Goal: Task Accomplishment & Management: Manage account settings

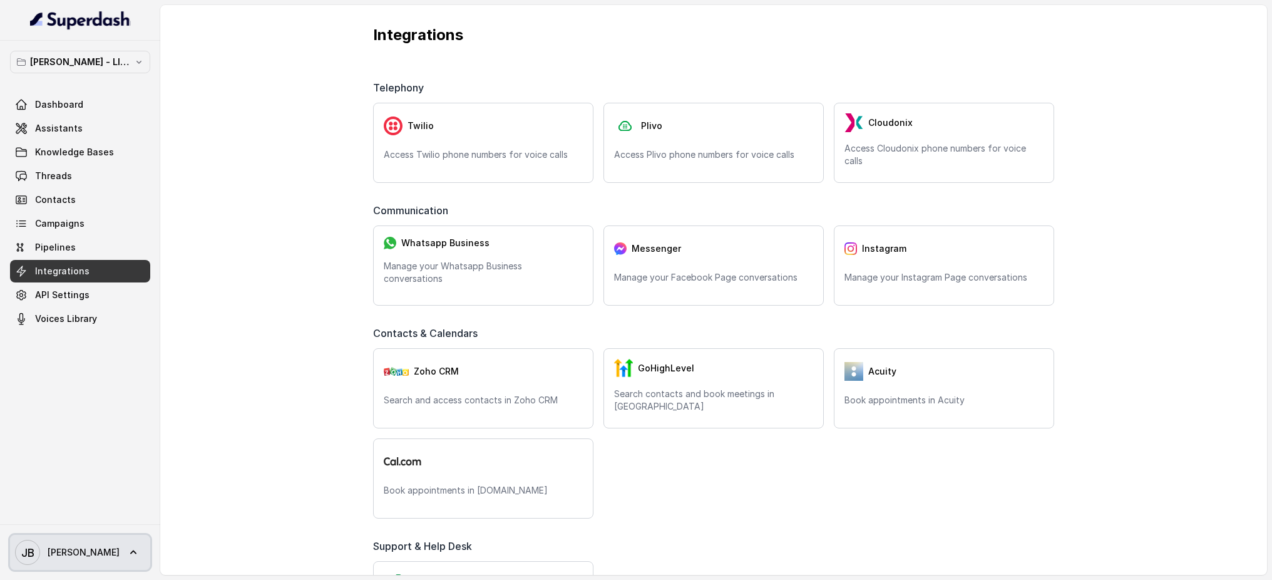
click at [58, 544] on span "[PERSON_NAME] [PERSON_NAME]" at bounding box center [67, 552] width 105 height 25
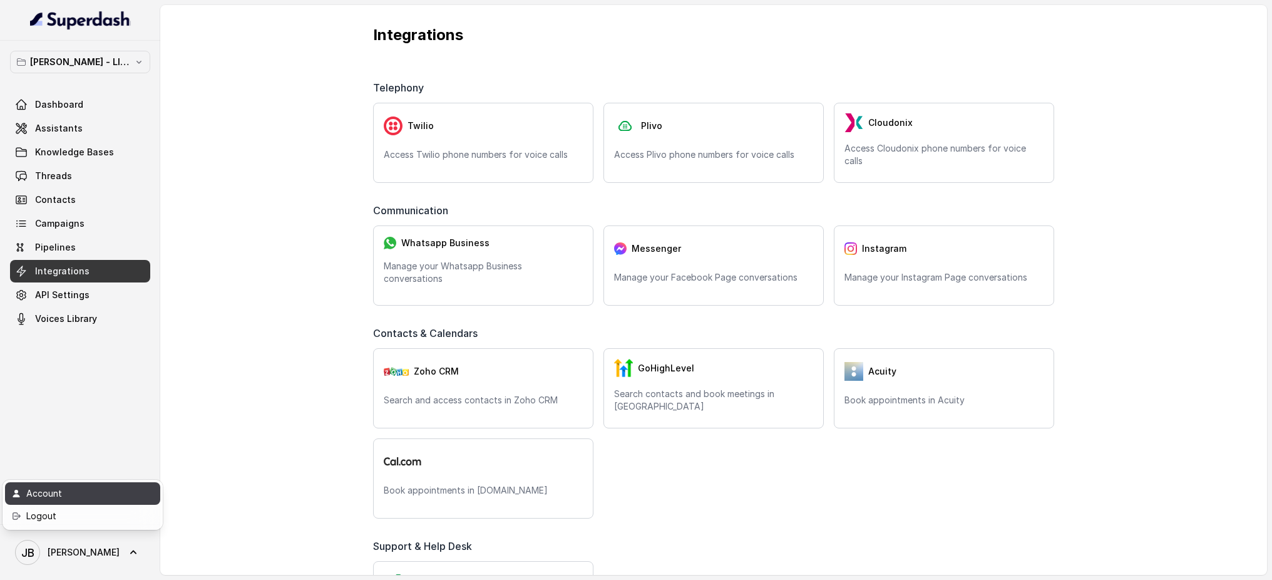
click at [57, 486] on div "Account" at bounding box center [79, 493] width 106 height 15
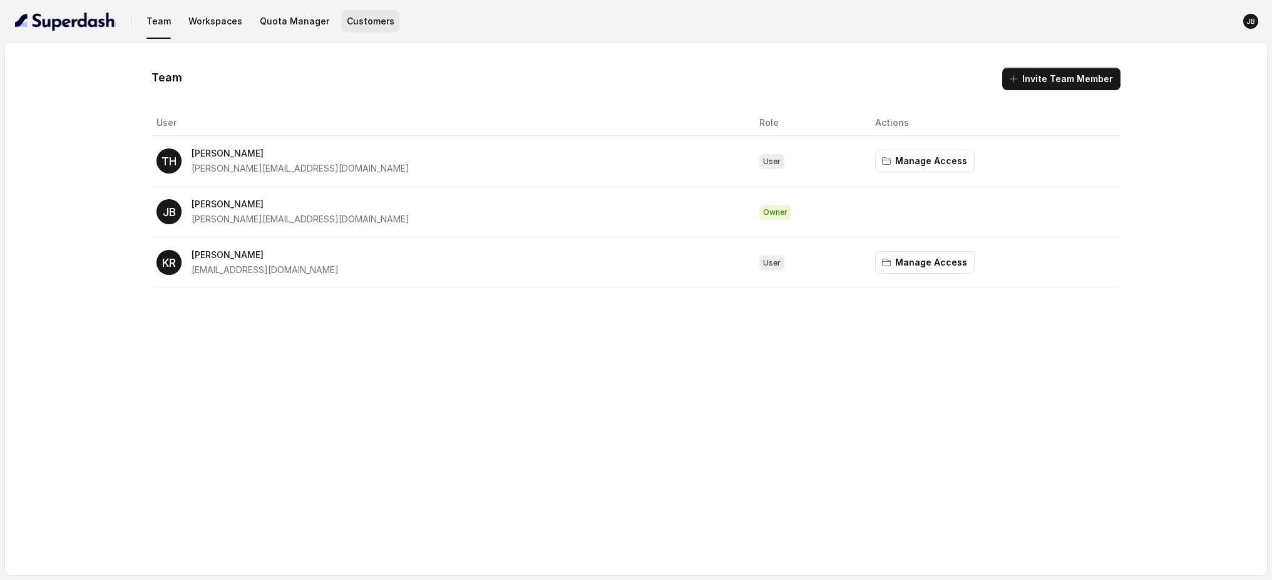
click at [360, 21] on button "Customers" at bounding box center [371, 21] width 58 height 23
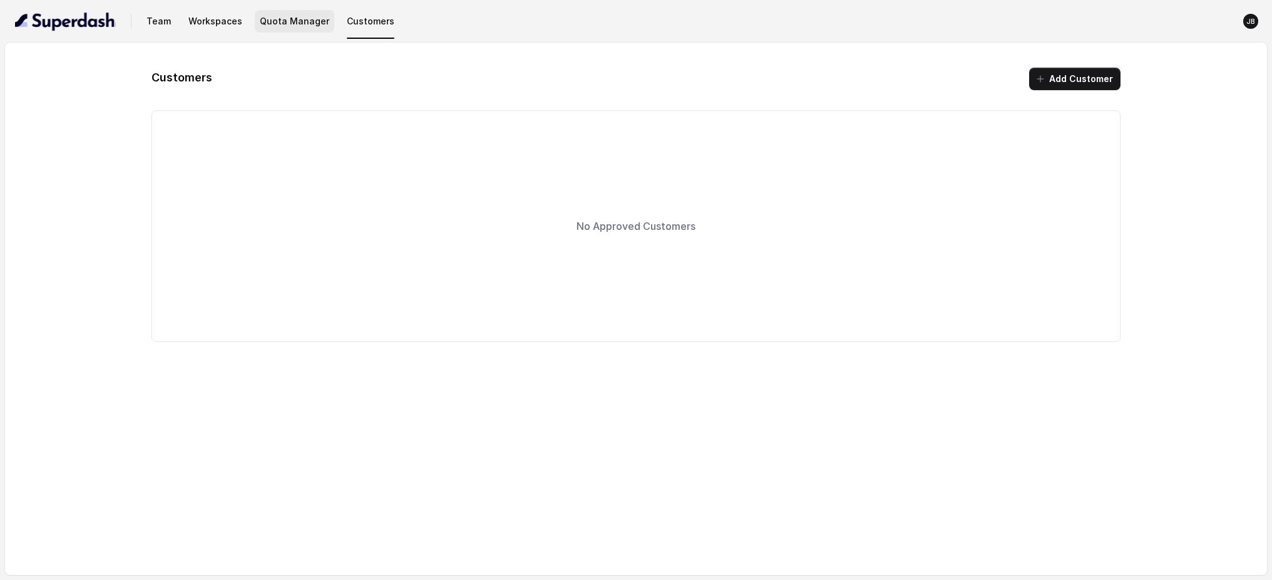
click at [295, 22] on button "Quota Manager" at bounding box center [295, 21] width 80 height 23
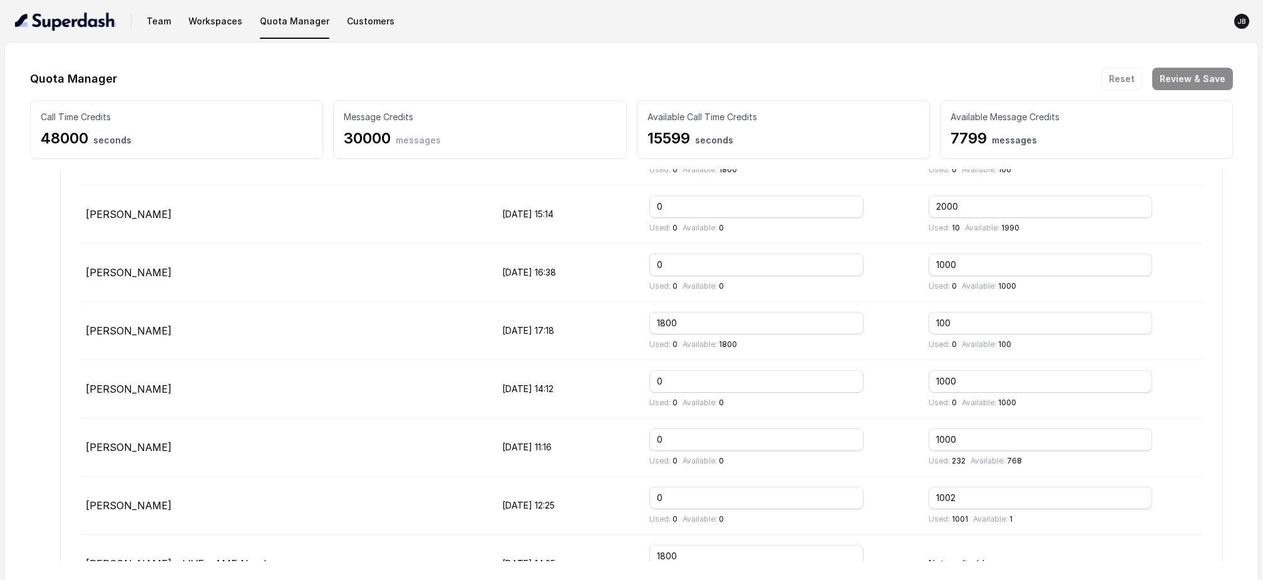
scroll to position [675, 0]
drag, startPoint x: 1008, startPoint y: 322, endPoint x: 879, endPoint y: 319, distance: 129.7
click at [879, 319] on tr "[PERSON_NAME] [DATE] 17:18 1800 Used: 0 Available: 1800 100 Used: 0 Available: …" at bounding box center [642, 331] width 1122 height 58
type input "0"
drag, startPoint x: 703, startPoint y: 322, endPoint x: 612, endPoint y: 318, distance: 90.9
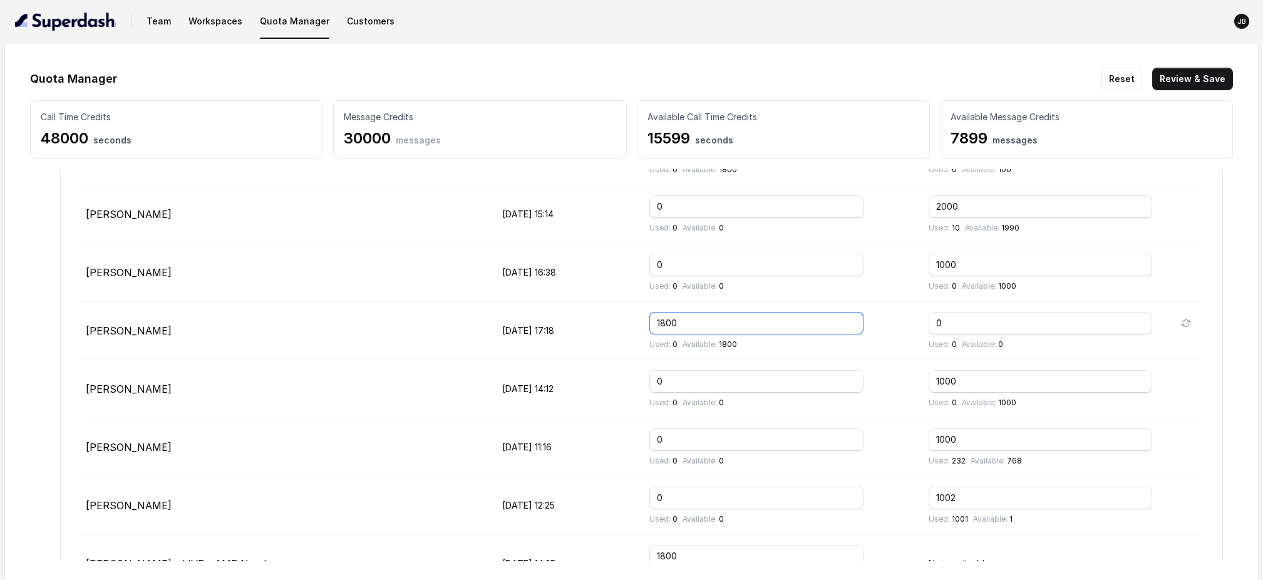
click at [612, 318] on tr "[PERSON_NAME] [DATE] 17:18 1800 Used: 0 Available: 1800 0 Used: 0 Available: 0" at bounding box center [642, 331] width 1122 height 58
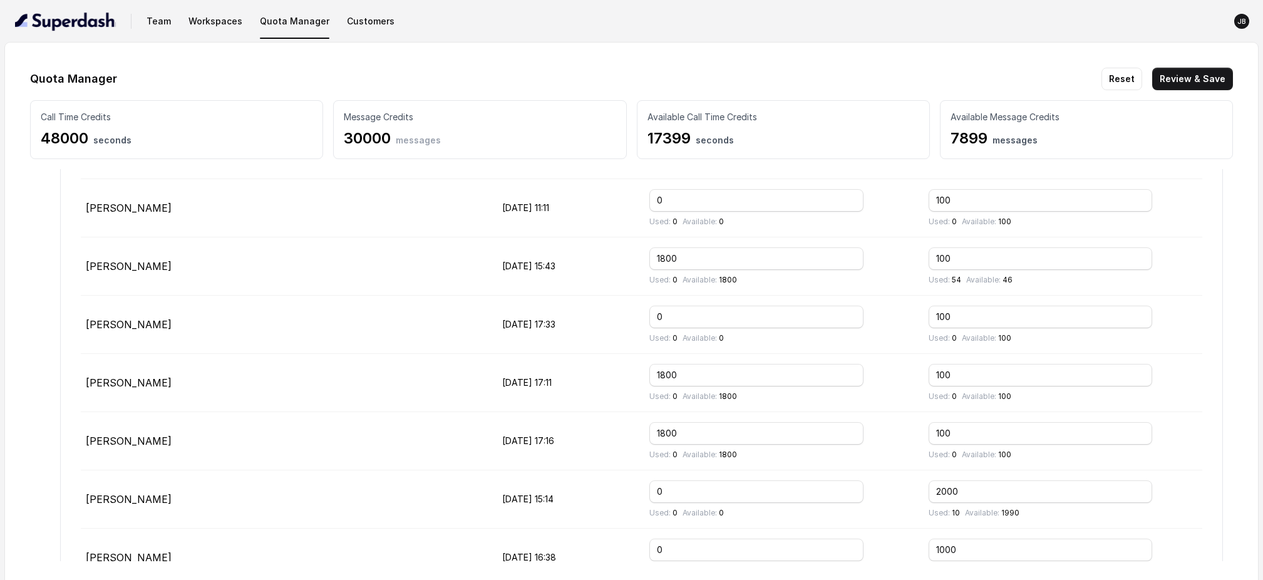
scroll to position [378, 0]
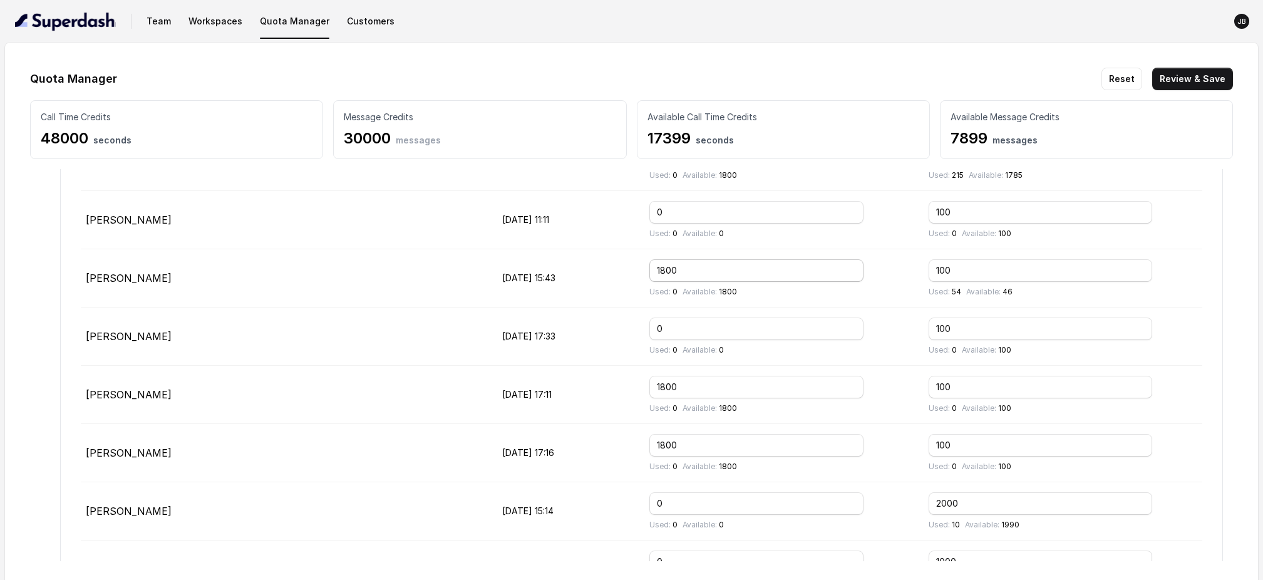
type input "0"
drag, startPoint x: 728, startPoint y: 268, endPoint x: 639, endPoint y: 272, distance: 89.7
click at [639, 272] on tr "[PERSON_NAME] [DATE] 15:43 1800 Used: 0 Available: 1800 100 Used: 54 Available:…" at bounding box center [642, 278] width 1122 height 58
type input "0"
drag, startPoint x: 981, startPoint y: 266, endPoint x: 875, endPoint y: 262, distance: 105.9
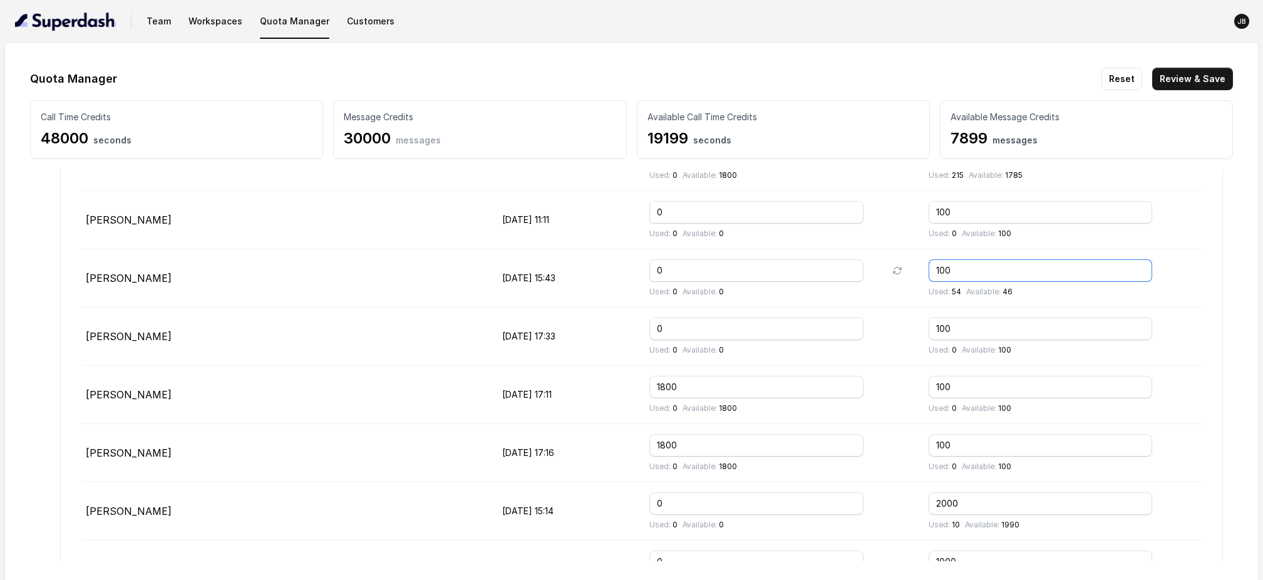
click at [875, 262] on tr "[PERSON_NAME] [DATE] 15:43 0 Used: 0 Available: 0 100 Used: 54 Available: 46" at bounding box center [642, 278] width 1122 height 58
drag, startPoint x: 973, startPoint y: 271, endPoint x: 922, endPoint y: 268, distance: 51.4
click at [922, 268] on tr "[PERSON_NAME] [DATE] 15:43 0 Used: 0 Available: 0 1000 Used: 54 Available: 946" at bounding box center [642, 278] width 1122 height 58
type input "2000"
click at [903, 234] on div "Used: 0 Available: 0" at bounding box center [779, 234] width 260 height 10
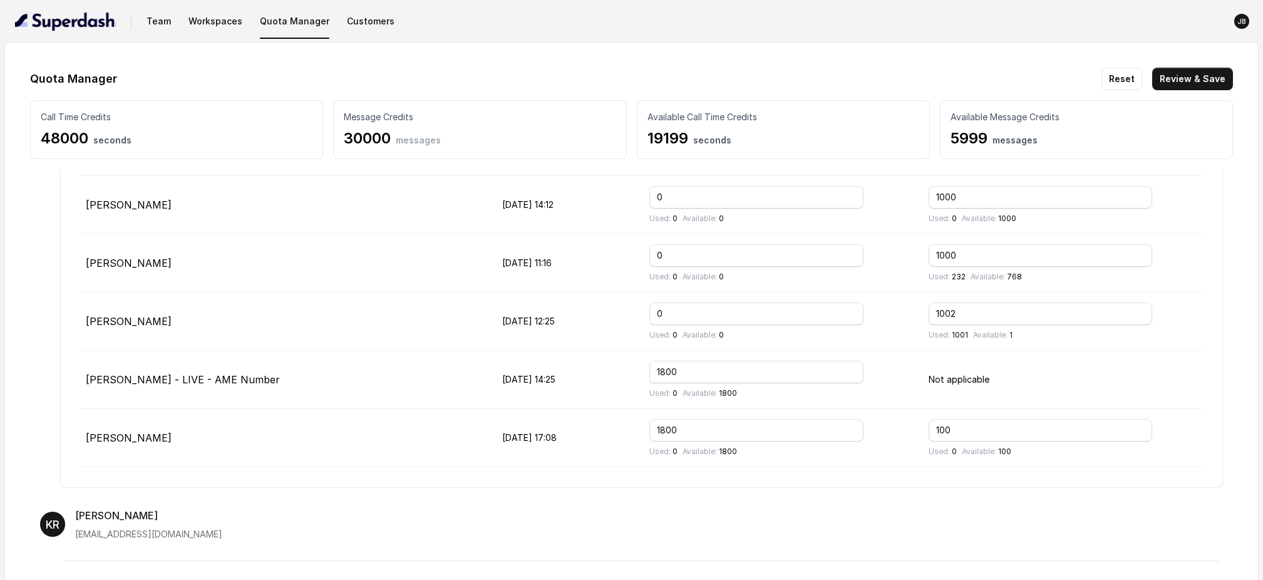
scroll to position [816, 0]
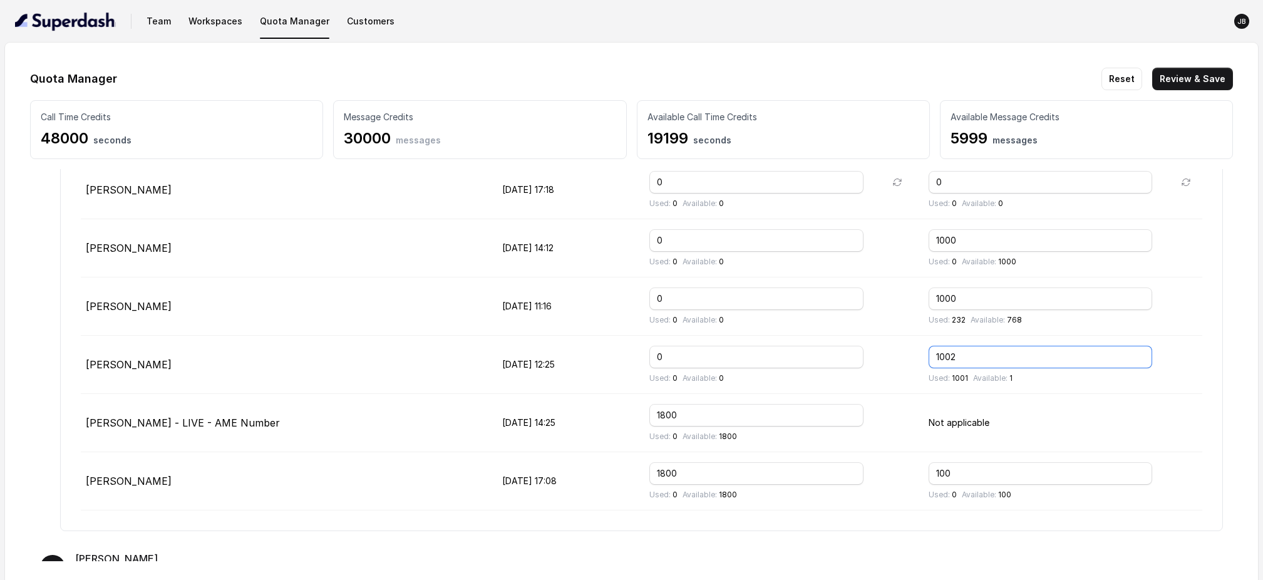
drag, startPoint x: 976, startPoint y: 357, endPoint x: 904, endPoint y: 354, distance: 71.4
click at [904, 354] on tr "[PERSON_NAME] [DATE] 12:25 0 Used: 0 Available: 0 1002 Used: 1001 Available: 1" at bounding box center [642, 365] width 1122 height 58
type input "2000"
click at [912, 333] on td "0 Used: 0 Available: 0" at bounding box center [779, 306] width 280 height 58
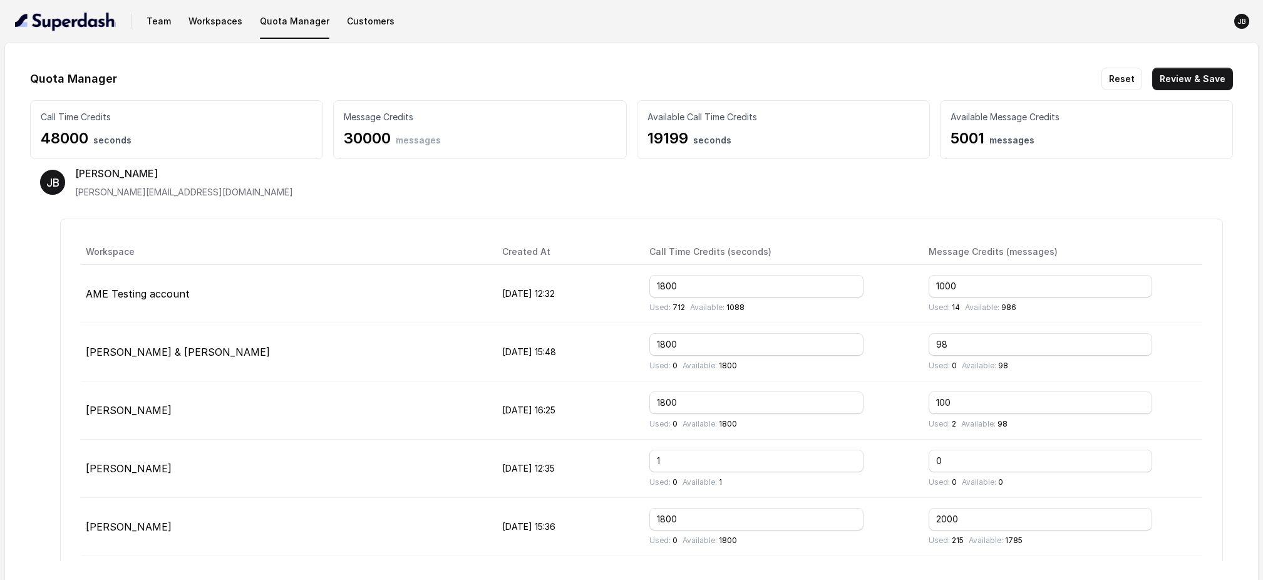
scroll to position [0, 0]
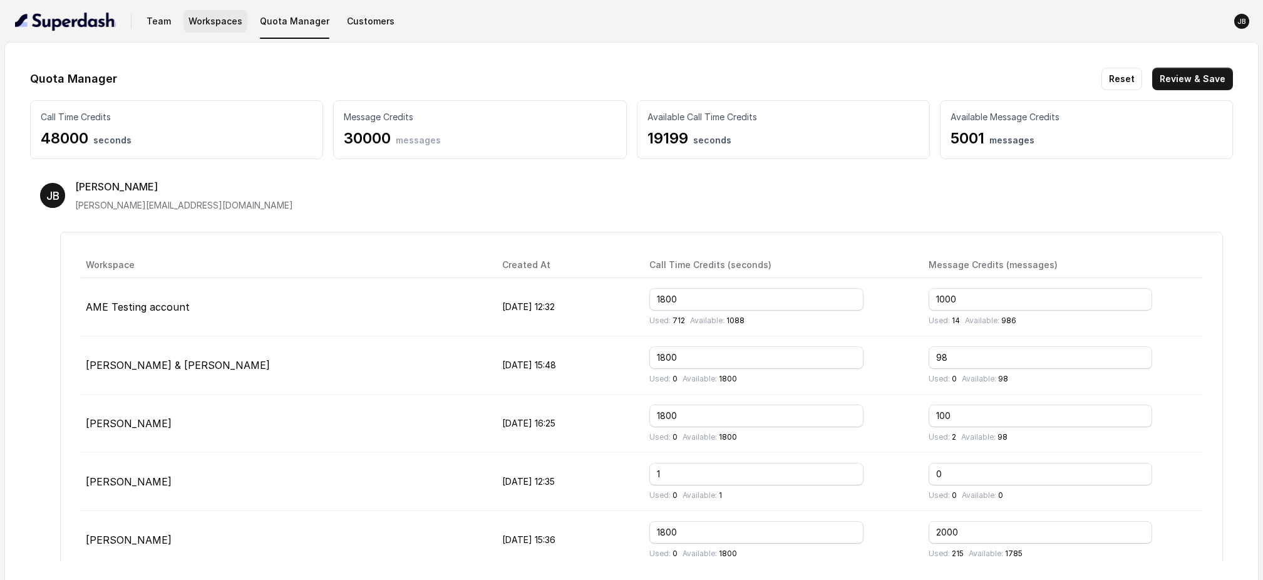
click at [216, 23] on button "Workspaces" at bounding box center [215, 21] width 64 height 23
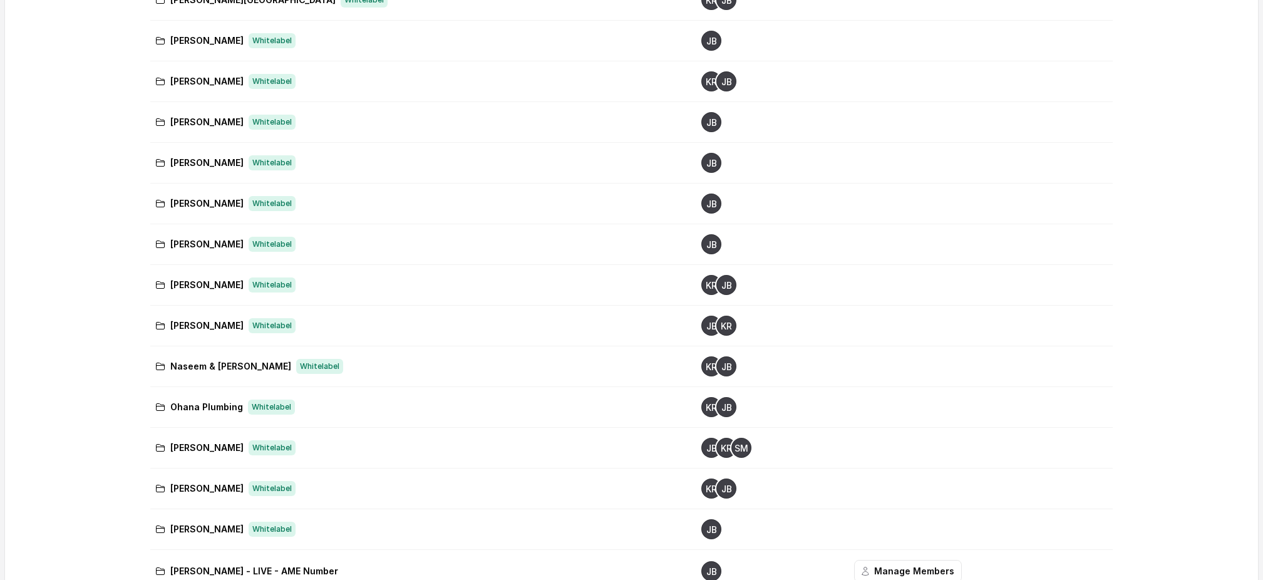
scroll to position [560, 0]
click at [210, 244] on p "[PERSON_NAME]" at bounding box center [206, 244] width 73 height 15
click at [200, 242] on p "[PERSON_NAME]" at bounding box center [206, 244] width 73 height 15
click at [157, 242] on icon at bounding box center [161, 244] width 8 height 7
drag, startPoint x: 646, startPoint y: 245, endPoint x: 712, endPoint y: 244, distance: 66.4
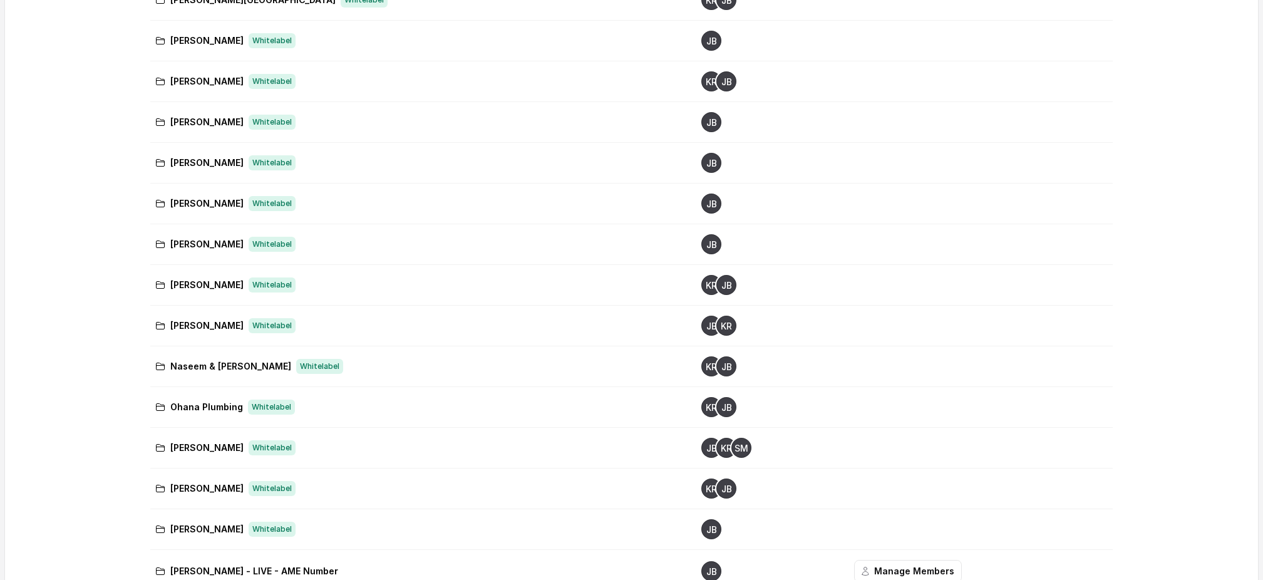
click at [706, 245] on text "JB" at bounding box center [711, 245] width 11 height 10
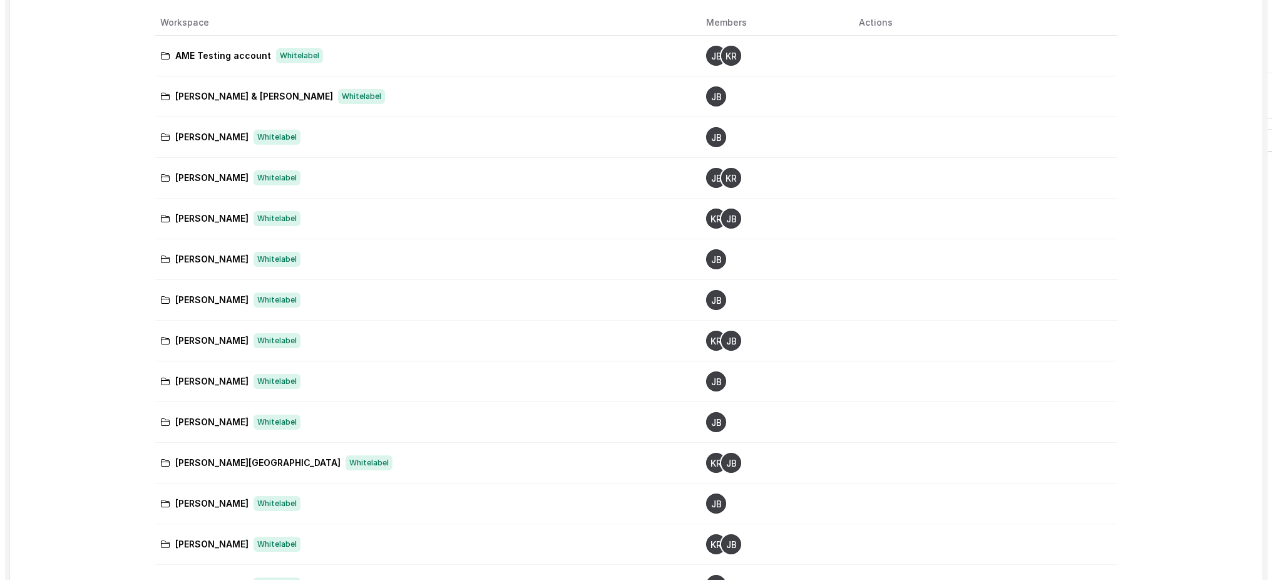
scroll to position [0, 0]
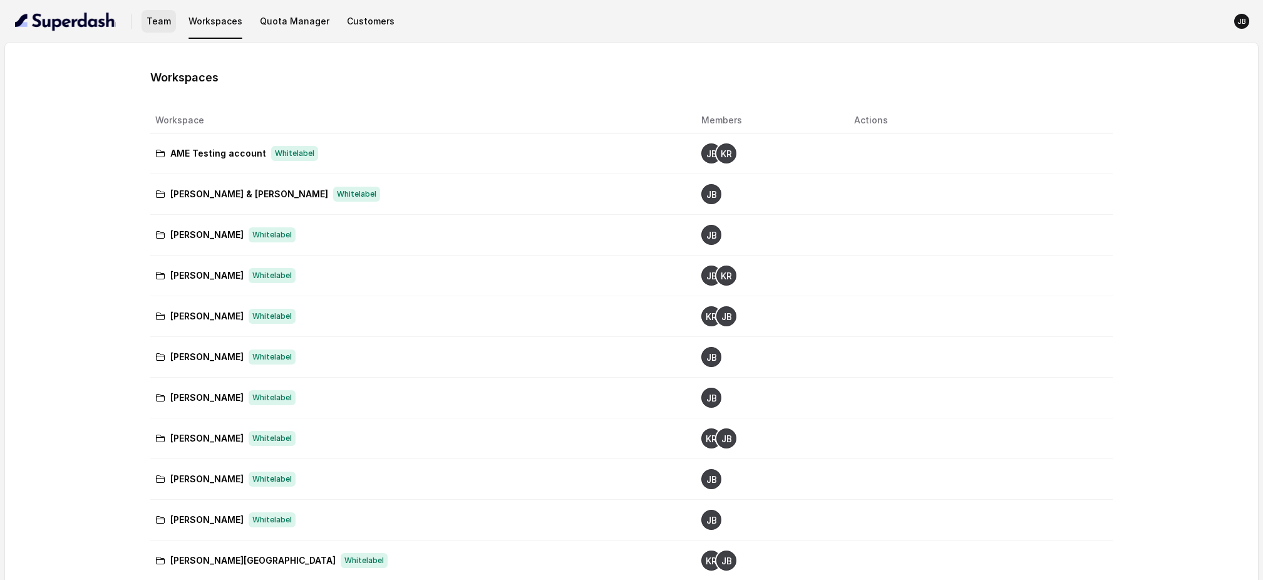
click at [155, 25] on button "Team" at bounding box center [159, 21] width 34 height 23
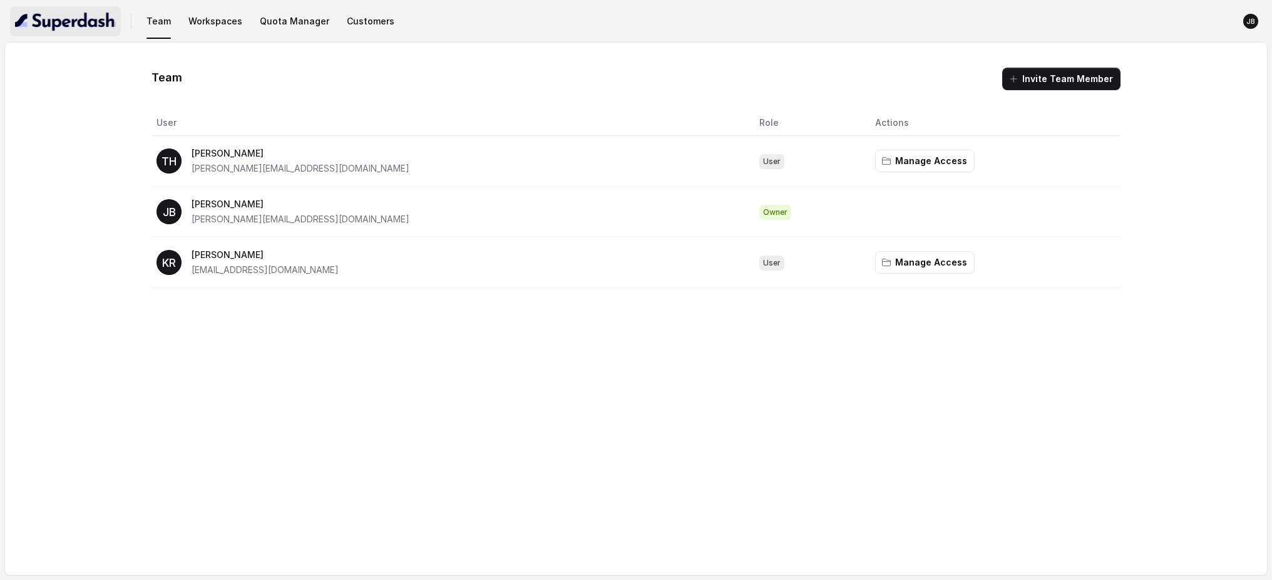
click at [86, 18] on img "button" at bounding box center [65, 21] width 101 height 20
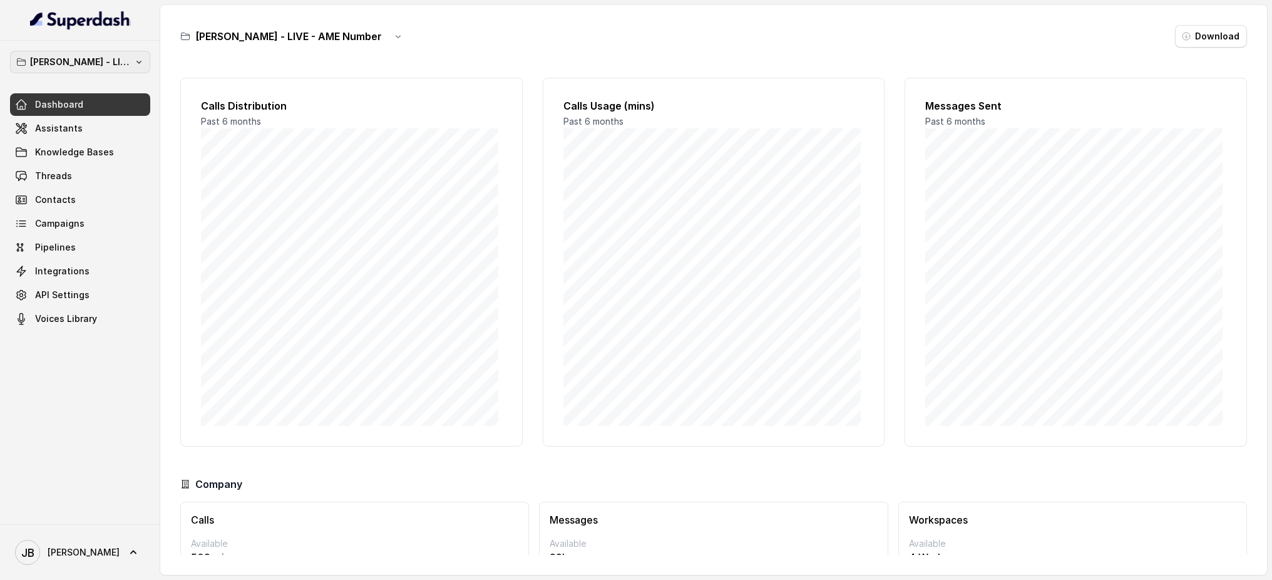
click at [135, 60] on icon "button" at bounding box center [139, 62] width 10 height 10
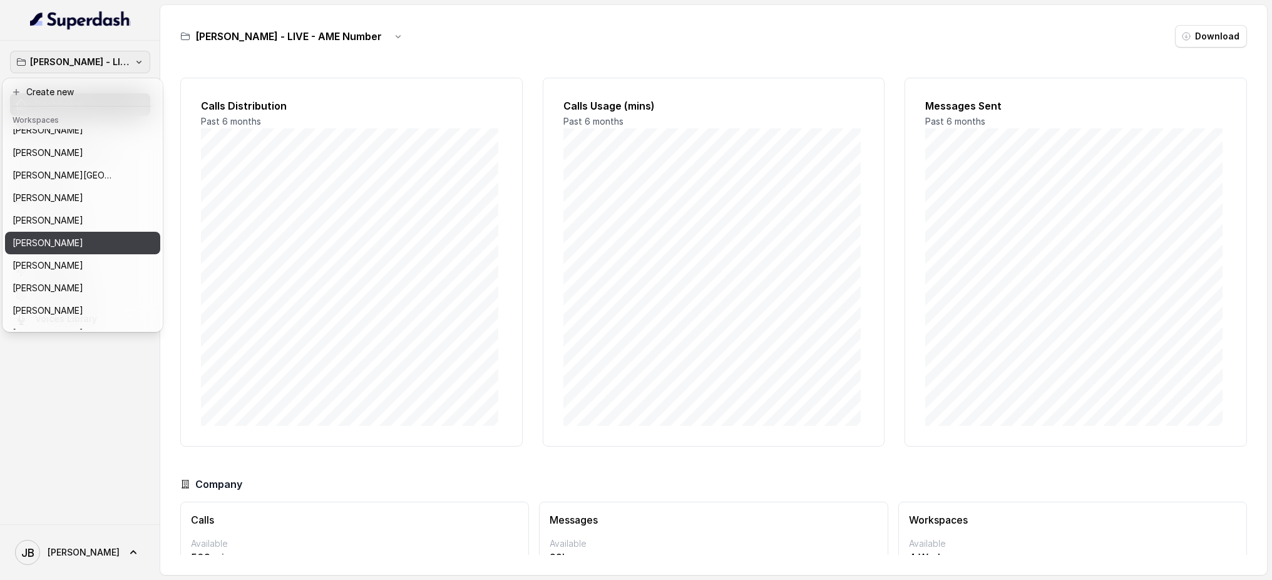
scroll to position [209, 0]
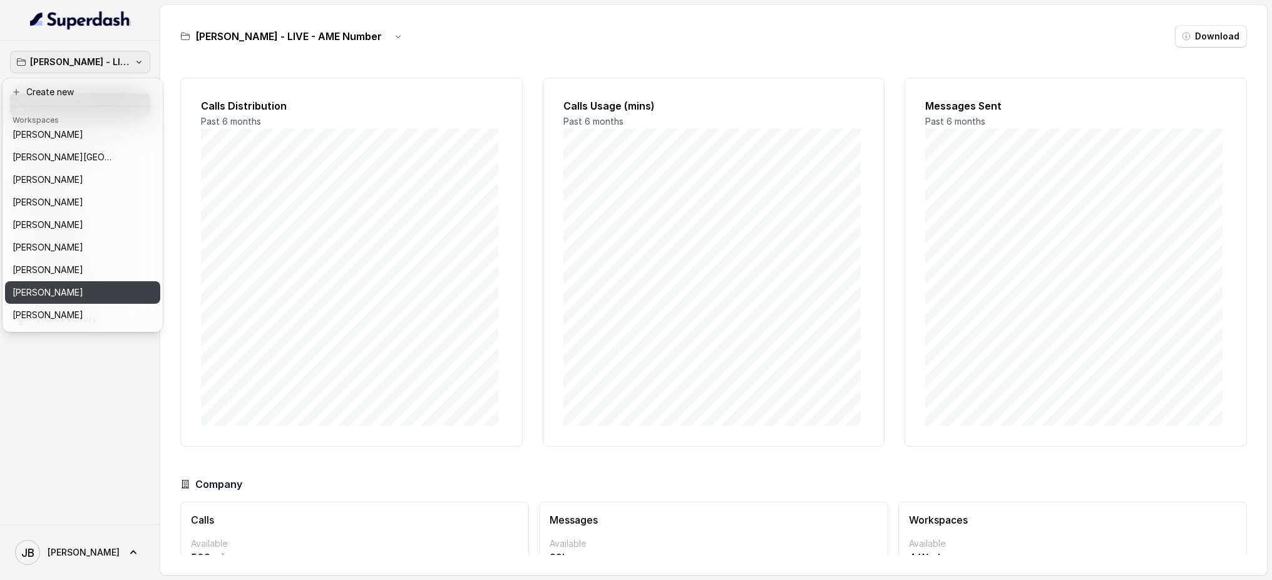
click at [91, 289] on div "[PERSON_NAME]" at bounding box center [73, 292] width 120 height 15
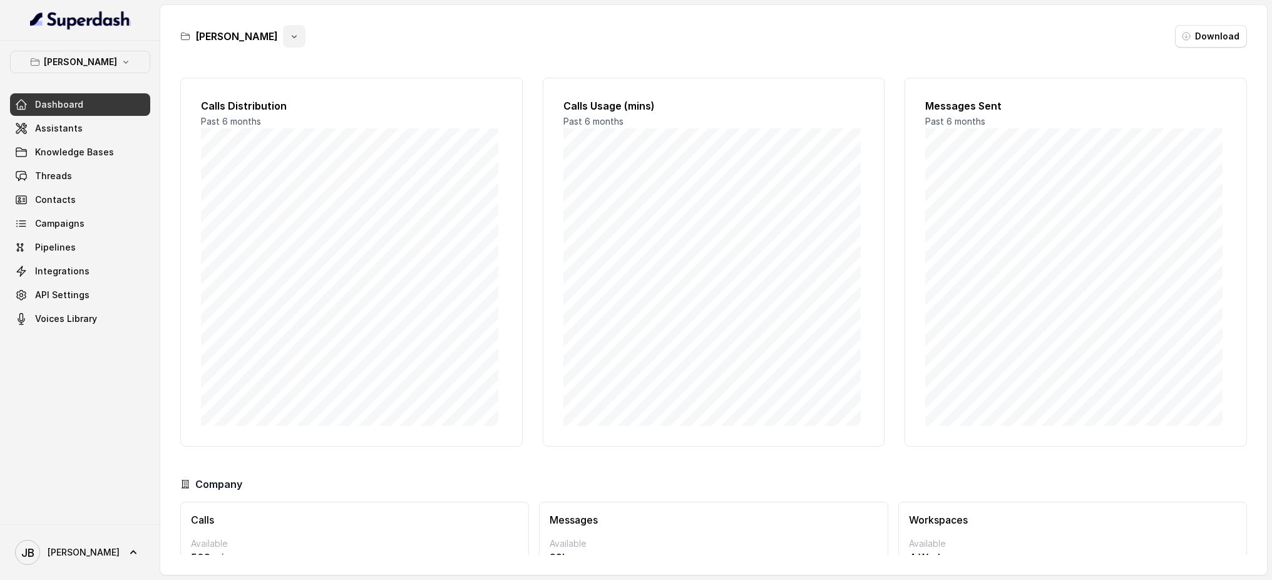
click at [289, 35] on icon "button" at bounding box center [294, 36] width 10 height 10
click at [265, 113] on button "Delete" at bounding box center [276, 111] width 75 height 23
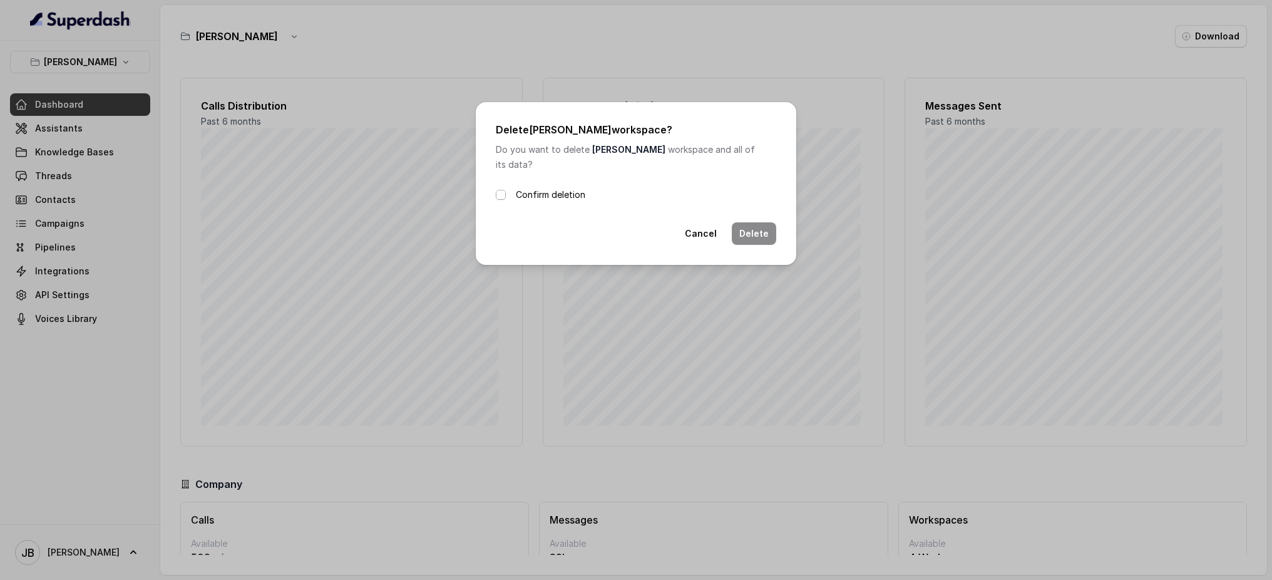
click at [501, 190] on span at bounding box center [501, 195] width 10 height 10
click at [751, 222] on button "Delete" at bounding box center [754, 233] width 44 height 23
